Goal: Navigation & Orientation: Understand site structure

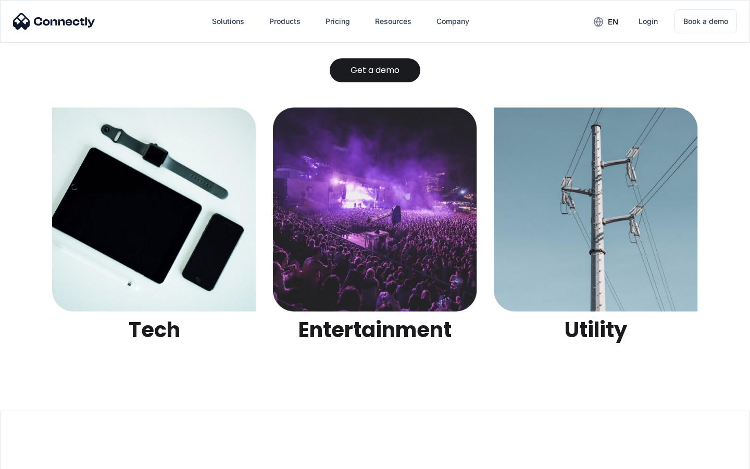
scroll to position [3285, 0]
